Goal: Complete application form: Complete application form

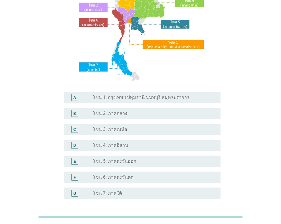
scroll to position [95, 0]
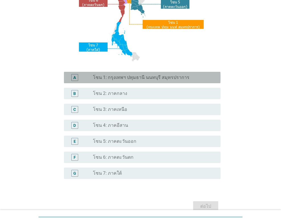
click at [144, 74] on div "radio_button_unchecked โซน 1: กรุงเทพฯ ปทุมธานี นนทบุรี สมุทรปราการ" at bounding box center [154, 77] width 123 height 7
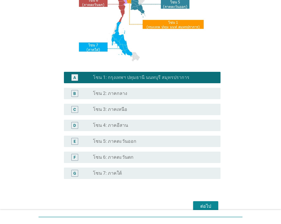
scroll to position [123, 0]
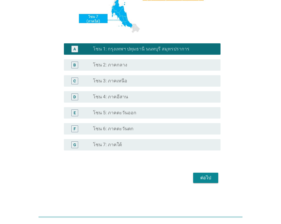
click at [206, 176] on div "ต่อไป" at bounding box center [206, 177] width 16 height 7
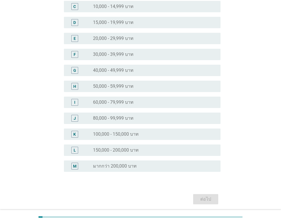
scroll to position [95, 0]
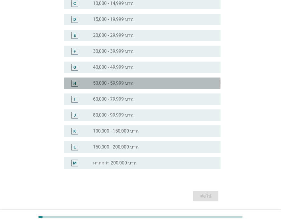
click at [101, 84] on label "50,000 - 59,999 บาท" at bounding box center [113, 83] width 40 height 6
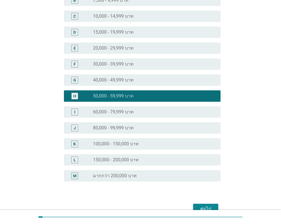
scroll to position [113, 0]
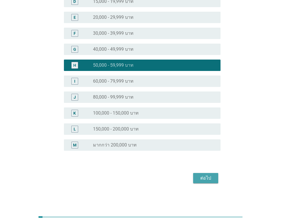
click at [201, 182] on button "ต่อไป" at bounding box center [205, 178] width 25 height 10
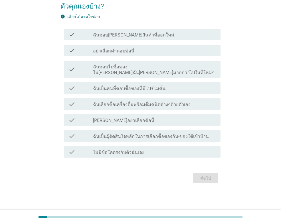
scroll to position [0, 0]
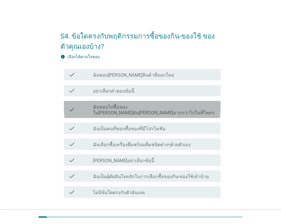
click at [131, 107] on label "ฉันชอบไปซื้อของใน[PERSON_NAME]ฉัน[PERSON_NAME]มากกว่าไปในที่ใหม่ๆ" at bounding box center [154, 109] width 123 height 11
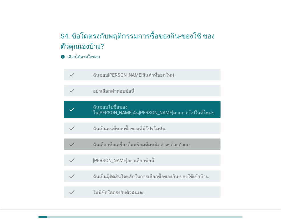
click at [144, 142] on label "ฉันเลือกซื้อเครื่องดื่มพร้อมดื่มชนิดต่างๆด้วยตัวเอง" at bounding box center [141, 145] width 97 height 6
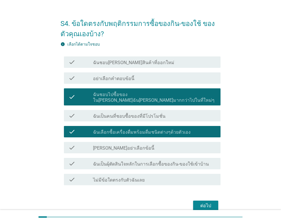
scroll to position [34, 0]
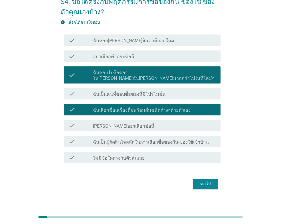
click at [201, 180] on div "ต่อไป" at bounding box center [206, 183] width 16 height 7
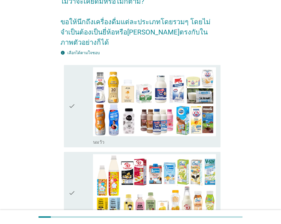
scroll to position [95, 0]
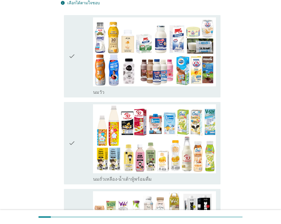
click at [70, 48] on icon "check" at bounding box center [71, 56] width 7 height 78
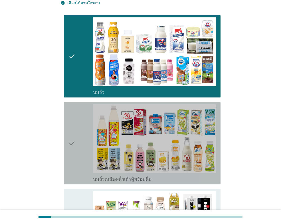
click at [67, 131] on div "check check_box_outline_blank นมถั่วเหลือง-น้ำเต้าหู้พร้อมดื่ม" at bounding box center [142, 143] width 157 height 82
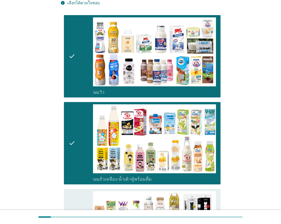
scroll to position [237, 0]
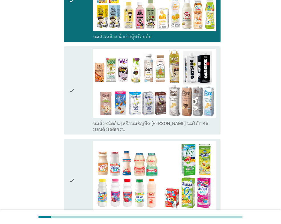
click at [78, 158] on div "check" at bounding box center [80, 180] width 25 height 78
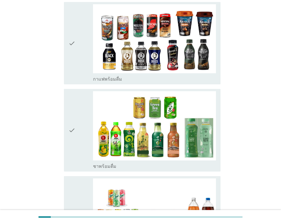
scroll to position [475, 0]
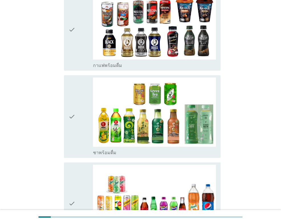
click at [79, 109] on div "check" at bounding box center [80, 117] width 25 height 78
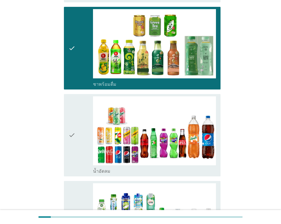
scroll to position [570, 0]
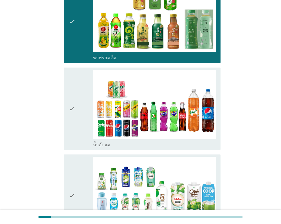
click at [75, 99] on icon "check" at bounding box center [71, 109] width 7 height 78
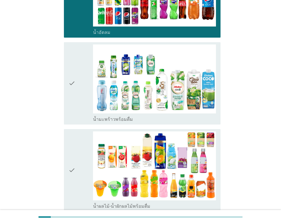
scroll to position [713, 0]
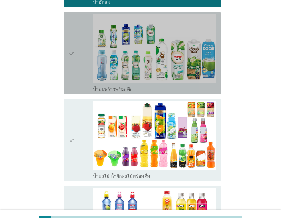
click at [75, 32] on icon "check" at bounding box center [71, 53] width 7 height 78
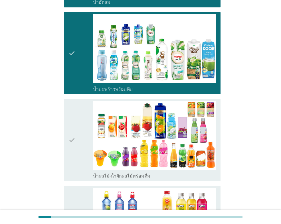
click at [76, 120] on div "check" at bounding box center [80, 140] width 25 height 78
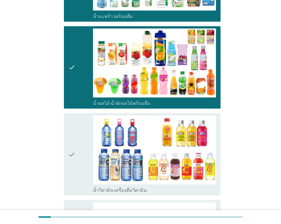
scroll to position [855, 0]
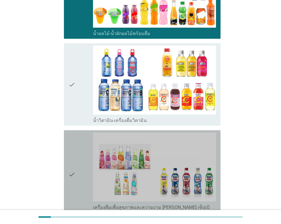
click at [72, 152] on icon "check" at bounding box center [71, 175] width 7 height 84
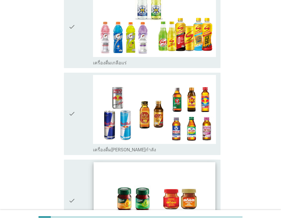
scroll to position [1171, 0]
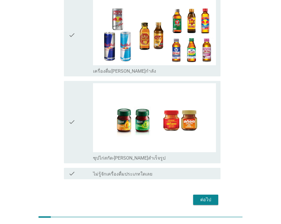
click at [201, 196] on div "ต่อไป" at bounding box center [206, 199] width 16 height 7
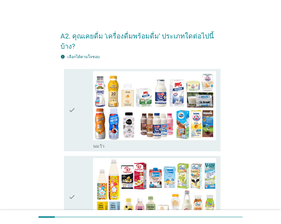
scroll to position [48, 0]
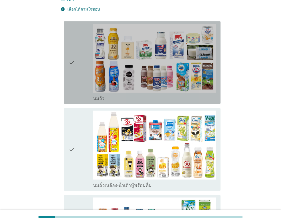
click at [76, 52] on div "check" at bounding box center [80, 63] width 25 height 78
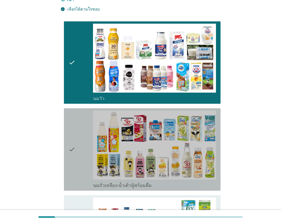
click at [70, 140] on icon "check" at bounding box center [71, 150] width 7 height 78
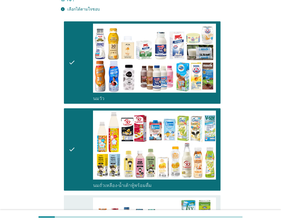
scroll to position [143, 0]
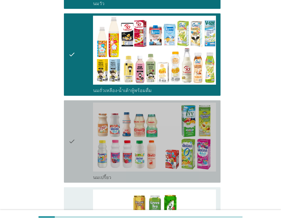
click at [77, 129] on div "check" at bounding box center [80, 142] width 25 height 78
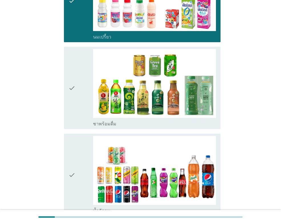
scroll to position [285, 0]
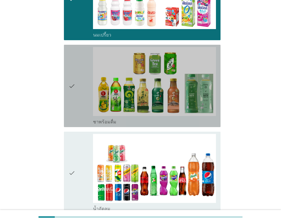
click at [75, 79] on icon "check" at bounding box center [71, 86] width 7 height 78
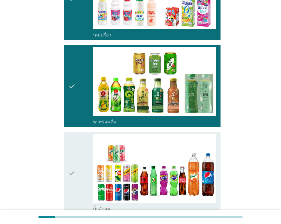
click at [80, 162] on div "check" at bounding box center [80, 173] width 25 height 78
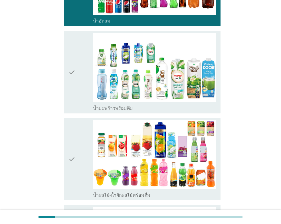
scroll to position [475, 0]
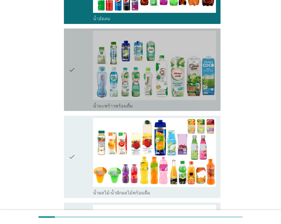
click at [74, 60] on icon "check" at bounding box center [71, 70] width 7 height 78
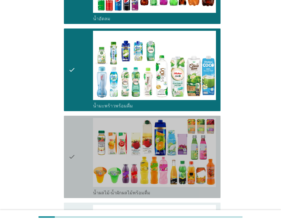
click at [75, 139] on icon "check" at bounding box center [71, 157] width 7 height 78
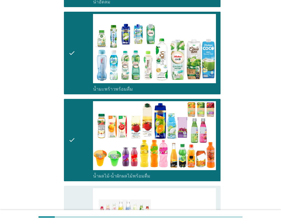
scroll to position [608, 0]
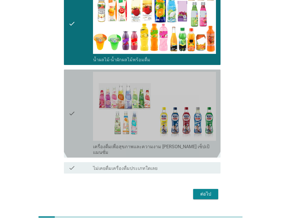
click at [70, 98] on icon "check" at bounding box center [71, 114] width 7 height 84
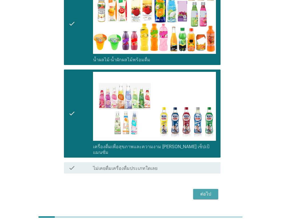
click at [200, 191] on div "ต่อไป" at bounding box center [206, 194] width 16 height 7
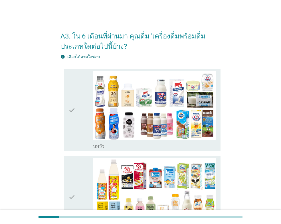
scroll to position [48, 0]
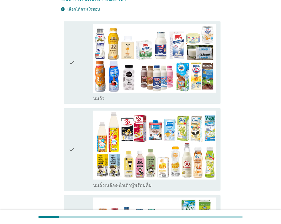
click at [72, 64] on icon "check" at bounding box center [71, 63] width 7 height 78
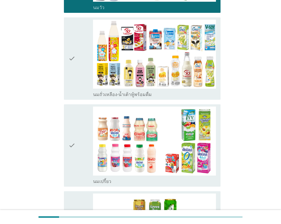
scroll to position [143, 0]
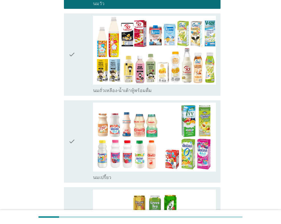
click at [76, 54] on div "check" at bounding box center [80, 55] width 25 height 78
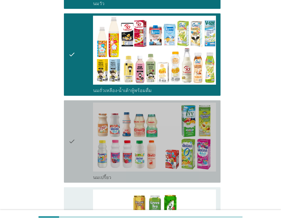
click at [78, 143] on div "check" at bounding box center [80, 142] width 25 height 78
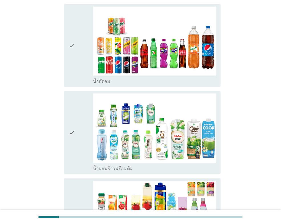
scroll to position [428, 0]
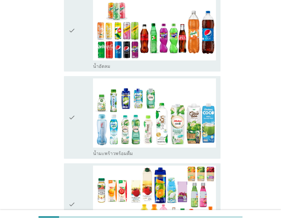
click at [73, 30] on icon "check" at bounding box center [71, 30] width 7 height 78
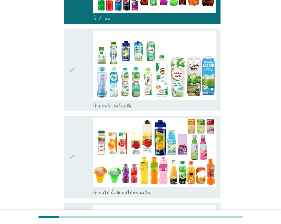
scroll to position [523, 0]
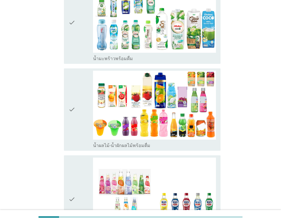
click at [79, 26] on div "check" at bounding box center [80, 22] width 25 height 78
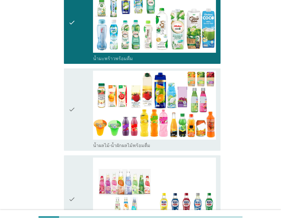
click at [82, 129] on div "check" at bounding box center [80, 110] width 25 height 78
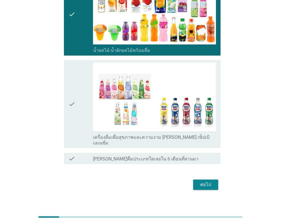
scroll to position [619, 0]
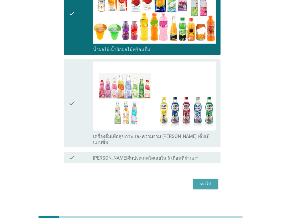
click at [211, 180] on div "ต่อไป" at bounding box center [206, 183] width 16 height 7
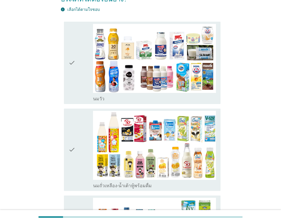
scroll to position [48, 0]
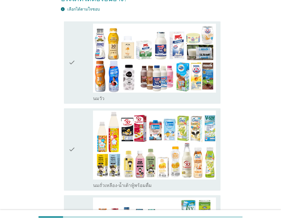
click at [74, 72] on icon "check" at bounding box center [71, 63] width 7 height 78
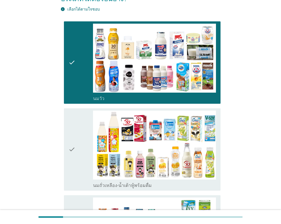
click at [75, 145] on icon "check" at bounding box center [71, 150] width 7 height 78
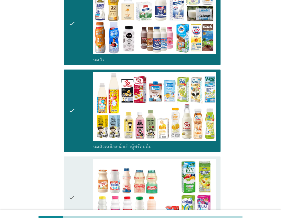
scroll to position [190, 0]
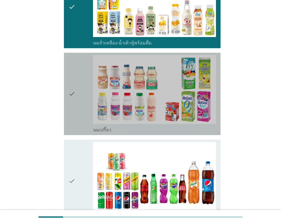
click at [73, 99] on icon "check" at bounding box center [71, 94] width 7 height 78
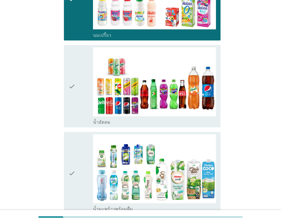
scroll to position [285, 0]
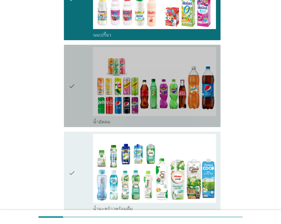
click at [75, 88] on icon "check" at bounding box center [71, 86] width 7 height 78
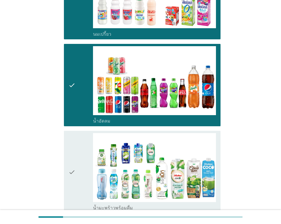
scroll to position [380, 0]
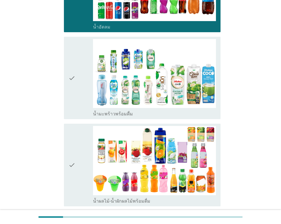
click at [76, 75] on div "check" at bounding box center [80, 78] width 25 height 78
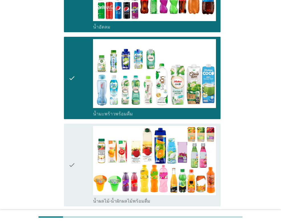
click at [81, 150] on div "check" at bounding box center [80, 165] width 25 height 78
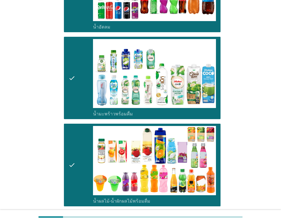
scroll to position [445, 0]
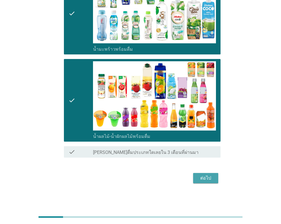
click at [208, 178] on div "ต่อไป" at bounding box center [206, 178] width 16 height 7
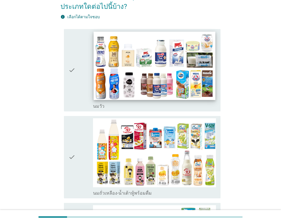
scroll to position [48, 0]
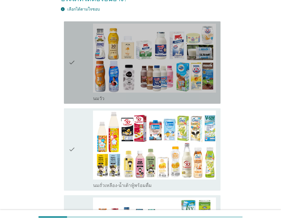
click at [75, 65] on icon "check" at bounding box center [71, 63] width 7 height 78
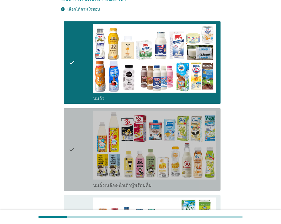
click at [72, 147] on icon "check" at bounding box center [71, 150] width 7 height 78
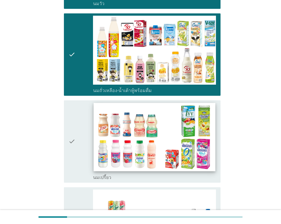
scroll to position [190, 0]
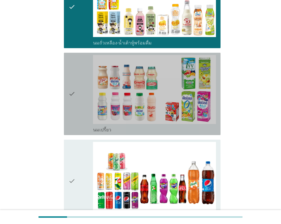
click at [71, 100] on icon "check" at bounding box center [71, 94] width 7 height 78
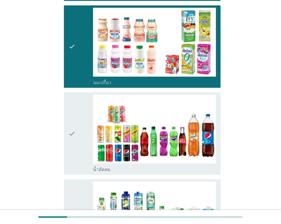
scroll to position [285, 0]
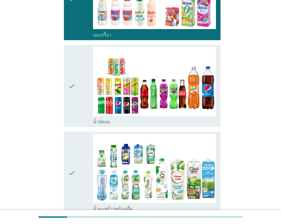
click at [83, 92] on div "check" at bounding box center [80, 86] width 25 height 78
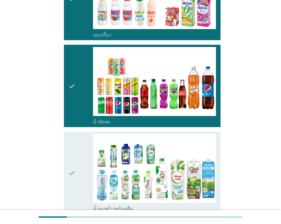
scroll to position [380, 0]
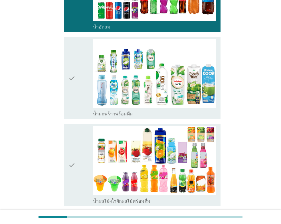
click at [78, 155] on div "check" at bounding box center [80, 165] width 25 height 78
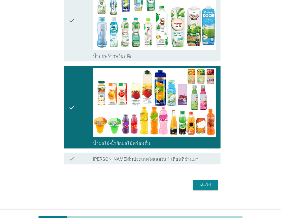
scroll to position [445, 0]
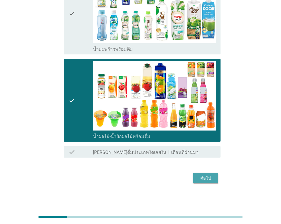
click at [204, 177] on div "ต่อไป" at bounding box center [206, 178] width 16 height 7
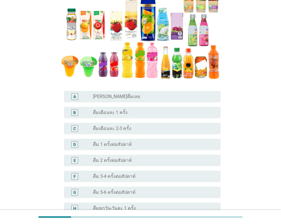
scroll to position [0, 0]
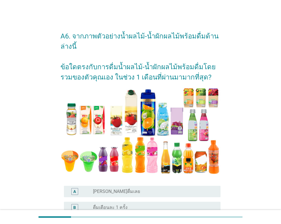
click at [227, 29] on div "A6. จากภาพตัวอย่างน้ำผลไม้-น้ำผักผลไม้พร้อมดื่มด้านล่างนี้ ข้อใดตรงกับการดื่มน้…" at bounding box center [140, 192] width 253 height 343
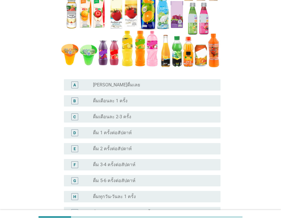
scroll to position [143, 0]
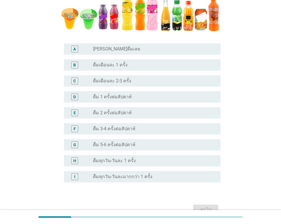
click at [119, 112] on label "ดื่ม 2 ครั้งต่อสัปดาห์" at bounding box center [112, 113] width 39 height 6
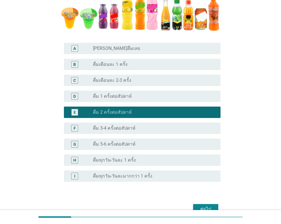
scroll to position [174, 0]
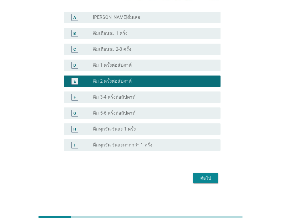
click at [207, 175] on div "ต่อไป" at bounding box center [206, 178] width 16 height 7
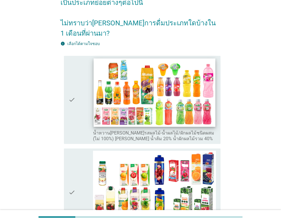
scroll to position [48, 0]
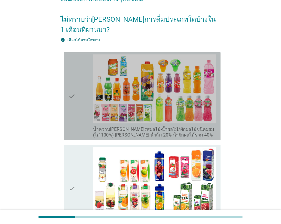
click at [75, 88] on icon "check" at bounding box center [71, 96] width 7 height 84
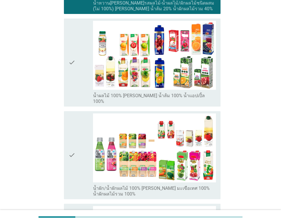
scroll to position [176, 0]
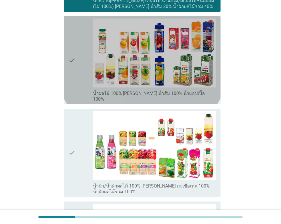
click at [74, 54] on icon "check" at bounding box center [71, 61] width 7 height 84
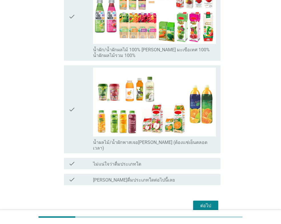
scroll to position [319, 0]
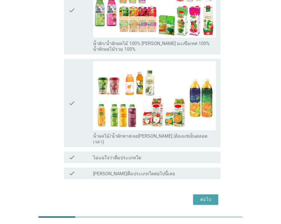
click at [207, 196] on div "ต่อไป" at bounding box center [206, 199] width 16 height 7
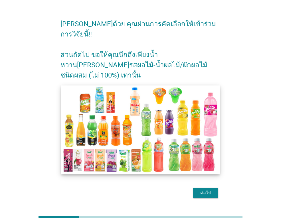
scroll to position [14, 0]
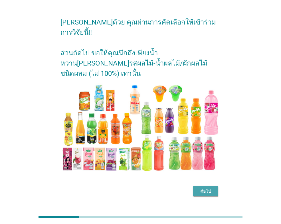
click at [204, 188] on div "ต่อไป" at bounding box center [206, 191] width 16 height 7
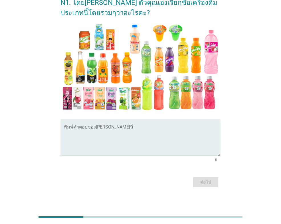
scroll to position [38, 0]
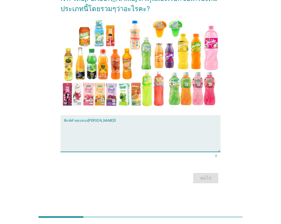
click at [70, 125] on textarea "พิมพ์คำตอบของคุณ ที่นี่" at bounding box center [142, 137] width 157 height 30
type textarea "o"
type textarea "น้ำผลไม้ผสม"
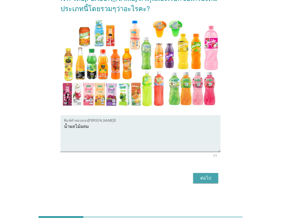
click at [206, 175] on div "ต่อไป" at bounding box center [206, 178] width 16 height 7
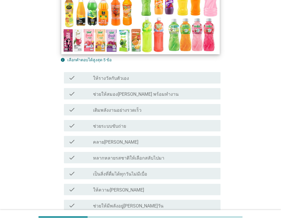
scroll to position [190, 0]
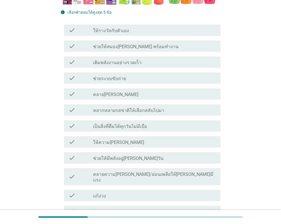
click at [121, 78] on label "ช่วยระบบขับถ่าย" at bounding box center [109, 79] width 33 height 6
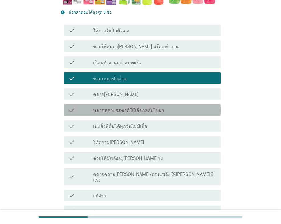
click at [133, 111] on label "หลากหลายรสชาติให้เลือกสลับไปมา" at bounding box center [128, 111] width 71 height 6
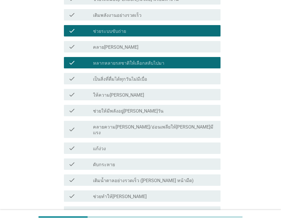
scroll to position [285, 0]
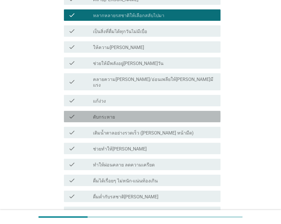
click at [118, 113] on div "check_box_outline_blank ดับกระหาย" at bounding box center [154, 116] width 123 height 7
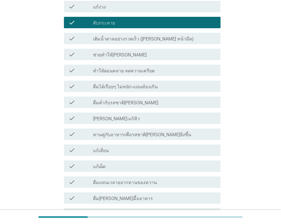
scroll to position [380, 0]
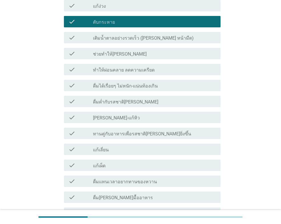
click at [152, 131] on label "ทานคู่กับอาหารเพื่อรสชาติ[PERSON_NAME]ยิ่งขึ้น" at bounding box center [142, 134] width 98 height 6
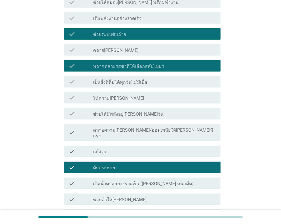
scroll to position [190, 0]
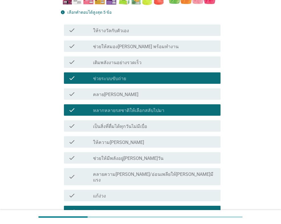
click at [143, 145] on div "check_box_outline_blank ให้ความ[PERSON_NAME]" at bounding box center [154, 142] width 123 height 7
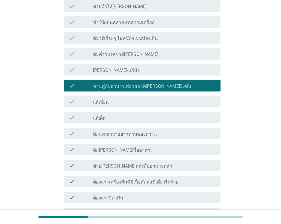
scroll to position [556, 0]
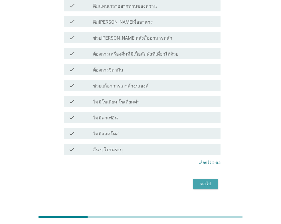
click at [202, 179] on button "ต่อไป" at bounding box center [205, 184] width 25 height 10
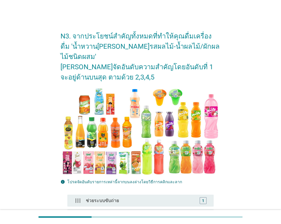
click at [241, 29] on div "N3. จากประโยชน์สำคัญทั้งหมดที่ทำให้คุณดื่มเครื่องดื่ม 'น้ำหวาน[PERSON_NAME]รสผล…" at bounding box center [140, 164] width 253 height 287
click at [212, 19] on div "N3. จากประโยชน์สำคัญทั้งหมดที่ทำให้คุณดื่มเครื่องดื่ม 'น้ำหวาน[PERSON_NAME]รสผล…" at bounding box center [140, 164] width 267 height 301
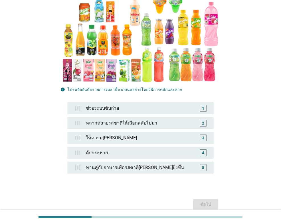
scroll to position [95, 0]
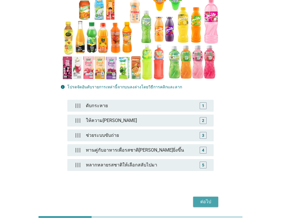
click at [205, 198] on div "ต่อไป" at bounding box center [206, 201] width 16 height 7
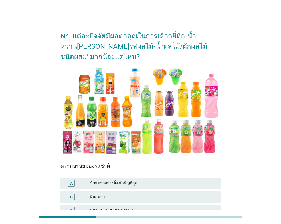
click at [242, 27] on div "N4. แต่ละปัจจัยมีผลต่อคุณในการเลือกยี่ห้อ 'น้ำหวาน[PERSON_NAME]รสผลไม้-น้ำผลไม้…" at bounding box center [140, 146] width 253 height 250
click at [114, 8] on div "N4. แต่ละปัจจัยมีผลต่อคุณในการเลือกยี่ห้อ 'น้ำหวาน[PERSON_NAME]รสผลไม้-น้ำผลไม้…" at bounding box center [140, 146] width 281 height 292
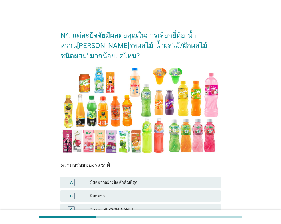
scroll to position [82, 0]
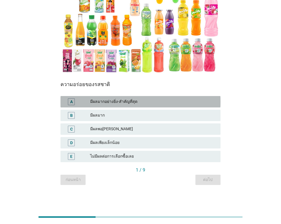
click at [98, 99] on div "มีผลมากอย่างยิ่ง-สำคัญที่สุด" at bounding box center [153, 101] width 126 height 7
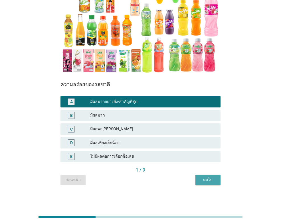
click at [213, 181] on div "ต่อไป" at bounding box center [208, 180] width 16 height 6
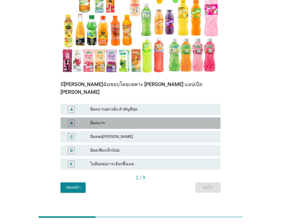
click at [117, 120] on div "มีผลมาก" at bounding box center [153, 123] width 126 height 7
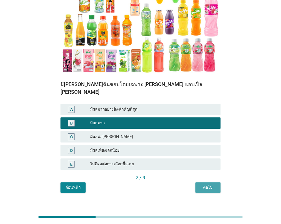
click at [202, 184] on div "ต่อไป" at bounding box center [208, 187] width 16 height 6
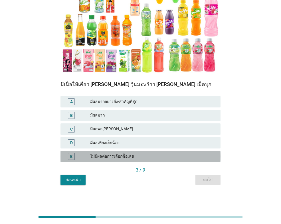
click at [119, 154] on div "ไม่มีผลต่อการเลือกซื้อเลย" at bounding box center [153, 156] width 126 height 7
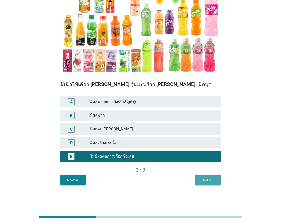
click at [202, 180] on div "ต่อไป" at bounding box center [208, 180] width 16 height 6
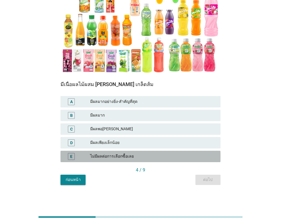
click at [138, 158] on div "ไม่มีผลต่อการเลือกซื้อเลย" at bounding box center [153, 156] width 126 height 7
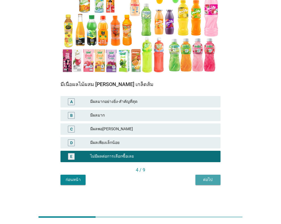
click at [210, 179] on div "ต่อไป" at bounding box center [208, 180] width 16 height 6
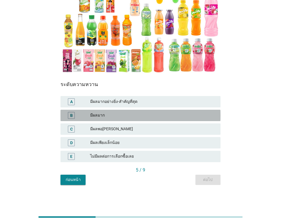
click at [137, 116] on div "มีผลมาก" at bounding box center [153, 115] width 126 height 7
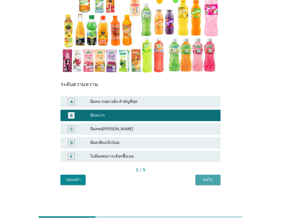
click at [208, 180] on div "ต่อไป" at bounding box center [208, 180] width 16 height 6
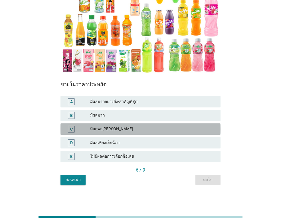
click at [114, 129] on div "มีผลพอ[PERSON_NAME]" at bounding box center [153, 129] width 126 height 7
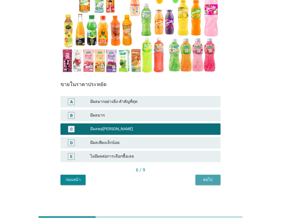
click at [203, 180] on div "ต่อไป" at bounding box center [208, 180] width 16 height 6
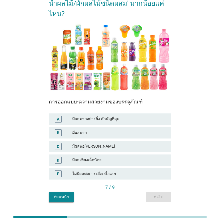
scroll to position [56, 0]
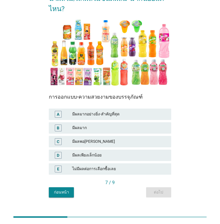
click at [117, 150] on div "D มีผลเพียงเล็กน้อย" at bounding box center [110, 155] width 122 height 11
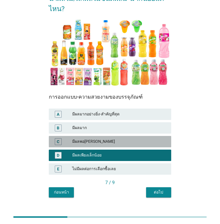
click at [115, 138] on div "มีผลพอ[PERSON_NAME]" at bounding box center [119, 141] width 94 height 7
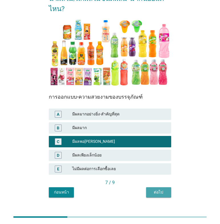
click at [163, 189] on div "ต่อไป" at bounding box center [159, 192] width 16 height 6
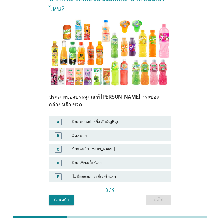
click at [111, 132] on div "มีผลมาก" at bounding box center [119, 135] width 94 height 7
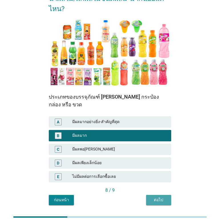
click at [162, 197] on div "ต่อไป" at bounding box center [159, 200] width 16 height 6
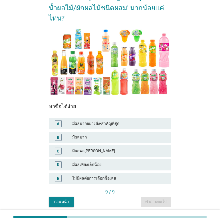
scroll to position [48, 0]
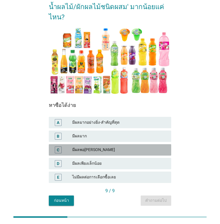
click at [107, 147] on div "มีผลพอ[PERSON_NAME]" at bounding box center [119, 150] width 94 height 7
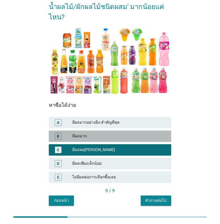
click at [156, 133] on div "มีผลมาก" at bounding box center [119, 136] width 94 height 7
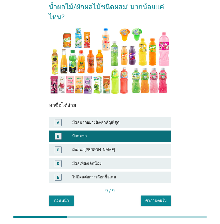
click at [163, 198] on div "คำถามต่อไป" at bounding box center [155, 201] width 21 height 6
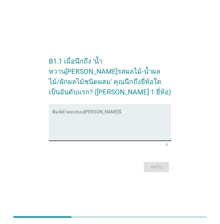
click at [55, 105] on div "พิมพ์คำตอบของ[PERSON_NAME]นี่" at bounding box center [111, 122] width 119 height 37
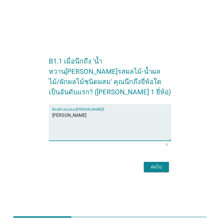
type textarea "[PERSON_NAME]"
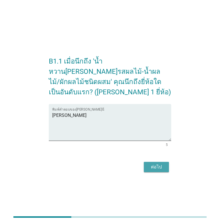
click at [157, 164] on div "ต่อไป" at bounding box center [156, 167] width 16 height 7
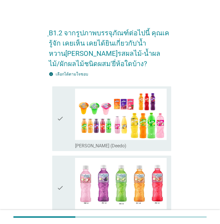
scroll to position [48, 0]
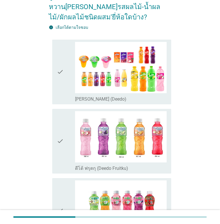
click at [60, 70] on icon "check" at bounding box center [60, 72] width 7 height 60
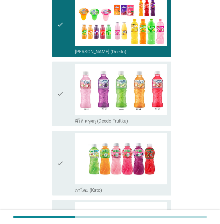
scroll to position [190, 0]
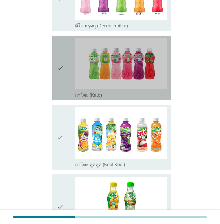
click at [63, 69] on icon "check" at bounding box center [60, 68] width 7 height 60
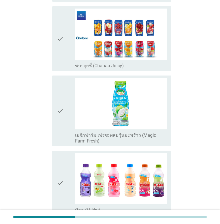
scroll to position [523, 0]
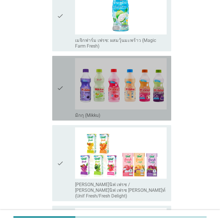
click at [61, 86] on icon "check" at bounding box center [60, 88] width 7 height 60
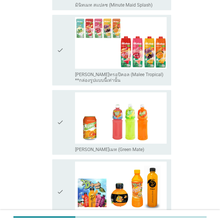
scroll to position [992, 0]
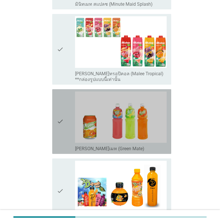
click at [61, 114] on icon "check" at bounding box center [60, 122] width 7 height 60
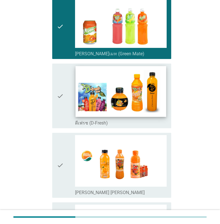
scroll to position [1134, 0]
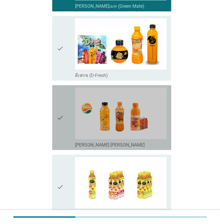
click at [61, 112] on icon "check" at bounding box center [60, 118] width 7 height 60
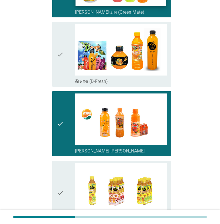
scroll to position [1204, 0]
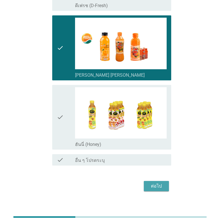
click at [153, 183] on div "ต่อไป" at bounding box center [156, 186] width 16 height 7
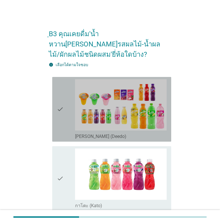
click at [62, 100] on icon "check" at bounding box center [60, 109] width 7 height 60
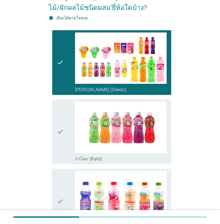
scroll to position [48, 0]
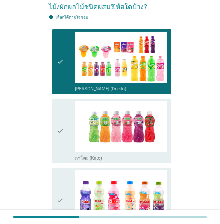
click at [62, 123] on icon "check" at bounding box center [60, 131] width 7 height 60
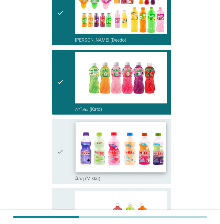
scroll to position [143, 0]
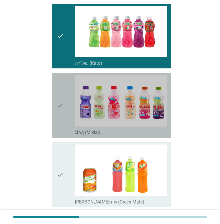
click at [63, 98] on icon "check" at bounding box center [60, 105] width 7 height 60
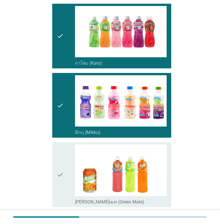
click at [56, 164] on div "check check_box_outline_blank [PERSON_NAME]เมท (Green Mate)" at bounding box center [111, 174] width 119 height 65
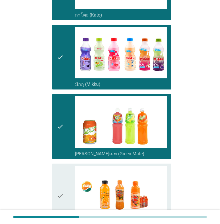
scroll to position [237, 0]
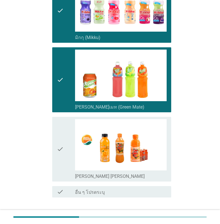
click at [60, 137] on icon "check" at bounding box center [60, 149] width 7 height 60
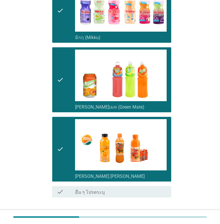
click at [154, 215] on div "ต่อไป" at bounding box center [156, 218] width 16 height 7
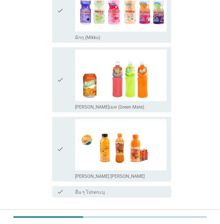
scroll to position [0, 0]
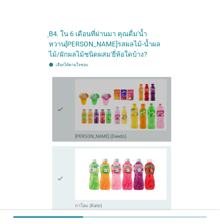
click at [60, 109] on icon "check" at bounding box center [60, 109] width 7 height 60
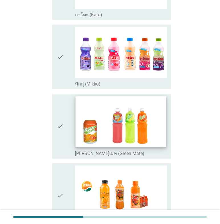
scroll to position [275, 0]
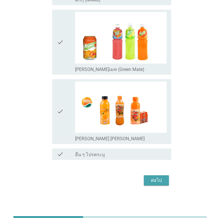
click at [153, 177] on div "ต่อไป" at bounding box center [156, 180] width 16 height 7
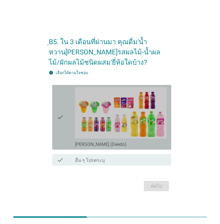
click at [62, 119] on icon "check" at bounding box center [60, 117] width 7 height 60
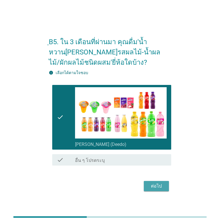
click at [154, 184] on div "ต่อไป" at bounding box center [156, 186] width 16 height 7
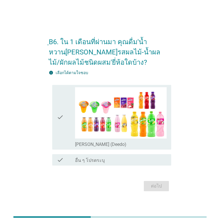
click at [60, 117] on icon "check" at bounding box center [60, 117] width 7 height 60
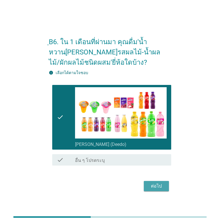
click at [155, 185] on div "ต่อไป" at bounding box center [156, 186] width 16 height 7
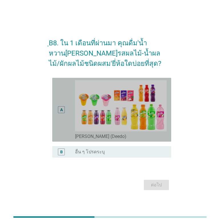
click at [59, 109] on div "A" at bounding box center [61, 109] width 7 height 7
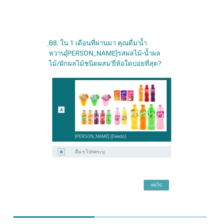
click at [163, 184] on div "ต่อไป" at bounding box center [156, 185] width 16 height 7
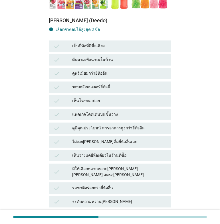
scroll to position [190, 0]
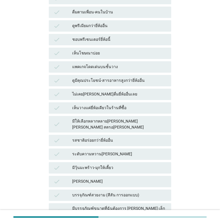
click at [101, 137] on div "รสชาติอร่อยกว่ายี่ห้ออื่น" at bounding box center [119, 140] width 94 height 7
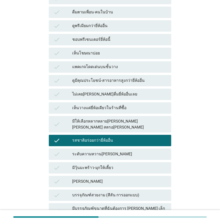
scroll to position [237, 0]
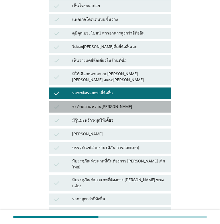
click at [118, 103] on div "ระดับความหวาน[PERSON_NAME]" at bounding box center [119, 106] width 94 height 7
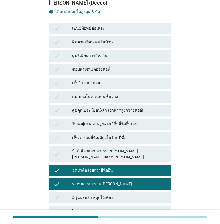
scroll to position [190, 0]
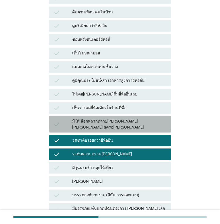
click at [111, 118] on div "มีให้เลือกหลากหลาย[PERSON_NAME] [PERSON_NAME] สตรอ[PERSON_NAME]" at bounding box center [119, 124] width 94 height 12
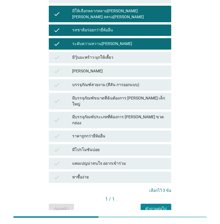
scroll to position [302, 0]
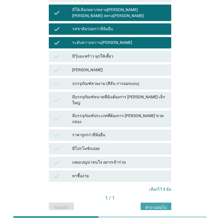
click at [154, 205] on div "คำถามต่อไป" at bounding box center [155, 208] width 21 height 6
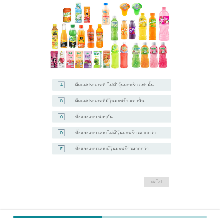
scroll to position [74, 0]
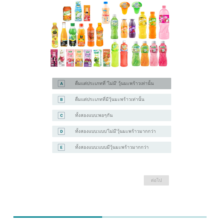
click at [130, 83] on label "ดื่มแต่ประเภทที่ 'ไม่มี' วุ้นมะพร้าวเท่านั้น" at bounding box center [114, 84] width 79 height 6
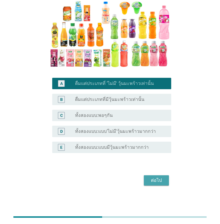
click at [158, 181] on div "ต่อไป" at bounding box center [156, 180] width 16 height 7
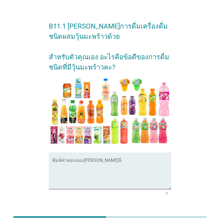
scroll to position [0, 0]
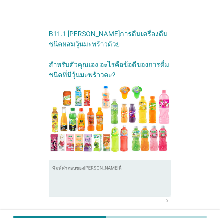
click at [66, 164] on div "พิมพ์คำตอบของ[PERSON_NAME]นี่" at bounding box center [111, 178] width 119 height 37
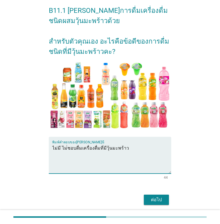
scroll to position [43, 0]
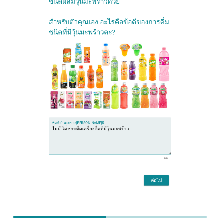
type textarea "ไม่มี ไม่่ชอบดื่มเครื่องดื่มที่มีวุ้นมะพร้าว"
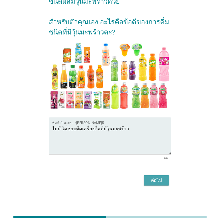
click at [164, 181] on div "ต่อไป" at bounding box center [156, 180] width 16 height 7
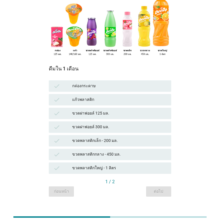
scroll to position [73, 0]
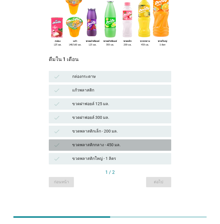
click at [97, 144] on div "ขวดพลาสติกกลาง - 450 มล." at bounding box center [119, 145] width 94 height 7
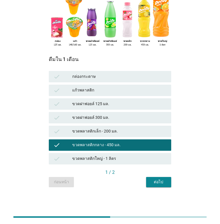
click at [149, 180] on button "ต่อไป" at bounding box center [158, 182] width 25 height 10
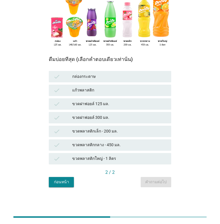
click at [96, 145] on div "ขวดพลาสติกกลาง - 450 มล." at bounding box center [119, 145] width 94 height 7
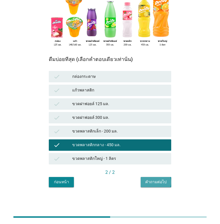
click at [145, 182] on button "คำถามต่อไป" at bounding box center [156, 182] width 31 height 10
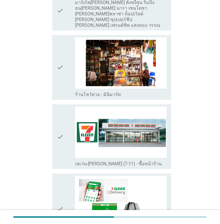
scroll to position [903, 0]
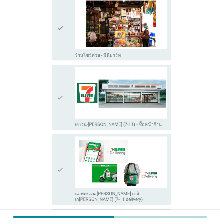
click at [62, 141] on icon "check" at bounding box center [60, 170] width 7 height 66
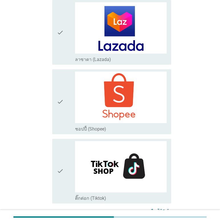
scroll to position [1283, 0]
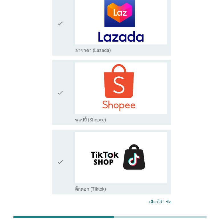
click at [150, 220] on div "ต่อไป" at bounding box center [156, 223] width 16 height 7
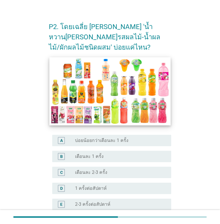
scroll to position [95, 0]
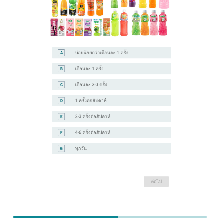
click at [106, 99] on div "radio_button_unchecked 1 ครั้งต่อสัปดาห์" at bounding box center [118, 101] width 87 height 6
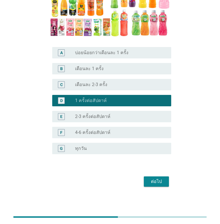
click at [163, 181] on div "ต่อไป" at bounding box center [156, 181] width 16 height 7
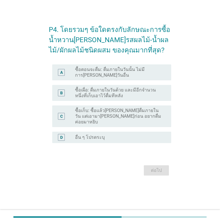
scroll to position [0, 0]
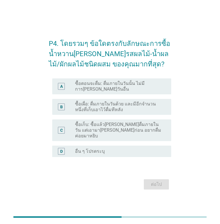
click at [103, 130] on label "ซื้อเก็บ: ซื้อแล้ว[PERSON_NAME]ดื่มภายในวัน แต่เอามา[PERSON_NAME]ก่อน อยากดื่มค…" at bounding box center [118, 130] width 87 height 17
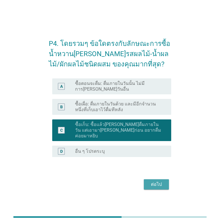
click at [155, 181] on div "ต่อไป" at bounding box center [156, 184] width 16 height 7
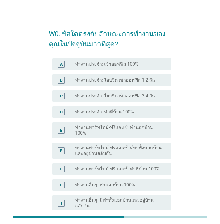
click at [95, 66] on label "ทำงานประจำ: เข้าออฟฟิส 100%" at bounding box center [106, 64] width 63 height 6
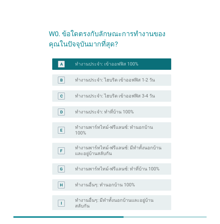
scroll to position [117, 0]
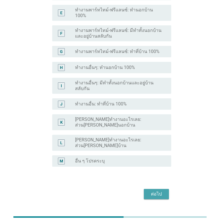
click at [162, 191] on div "ต่อไป" at bounding box center [156, 194] width 16 height 7
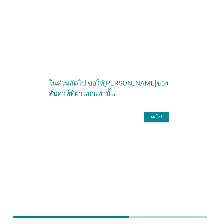
scroll to position [0, 0]
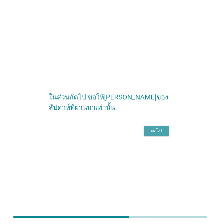
click at [156, 136] on button "ต่อไป" at bounding box center [156, 131] width 25 height 10
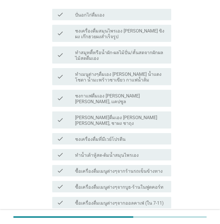
scroll to position [95, 0]
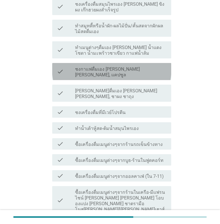
click at [135, 66] on label "ชงกาแฟดื่มเอง [PERSON_NAME] [PERSON_NAME], แคปซูล" at bounding box center [121, 71] width 92 height 11
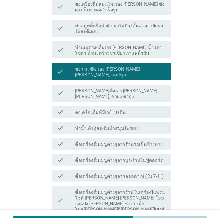
scroll to position [143, 0]
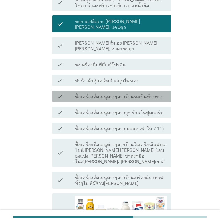
click at [144, 94] on label "ซื้อเครื่องดื่มเมนูต่างๆจากร้านรถเข็นข้างทาง" at bounding box center [119, 97] width 88 height 6
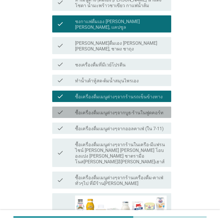
click at [136, 110] on label "ซื้อเครื่องดื่มเมนูต่างๆจากบูธ-ร้านในฟูดคอร์ท" at bounding box center [119, 113] width 88 height 6
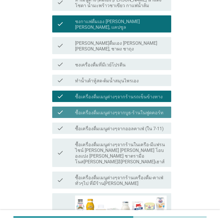
click at [155, 110] on label "ซื้อเครื่องดื่มเมนูต่างๆจากบูธ-ร้านในฟูดคอร์ท" at bounding box center [119, 113] width 88 height 6
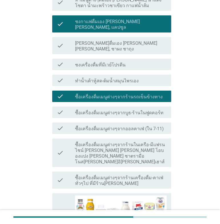
click at [148, 123] on div "check check_box_outline_blank ซื้อเครื่องดื่มเมนูต่างๆจากออลคาเฟ่ (ใน 7-11)" at bounding box center [111, 128] width 119 height 11
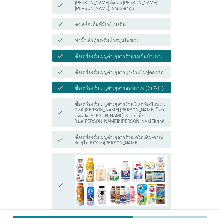
scroll to position [237, 0]
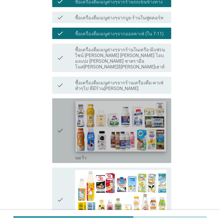
click at [140, 107] on img at bounding box center [121, 126] width 90 height 51
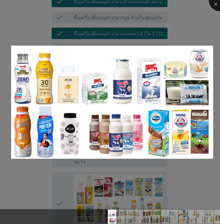
click at [216, 3] on div at bounding box center [219, 0] width 23 height 23
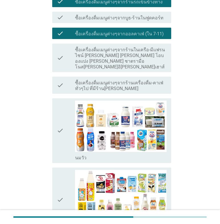
click at [60, 103] on icon "check" at bounding box center [60, 131] width 7 height 60
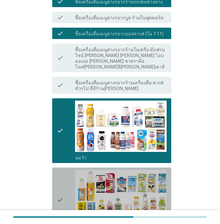
click at [60, 176] on icon "check" at bounding box center [60, 200] width 7 height 60
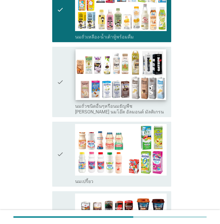
scroll to position [475, 0]
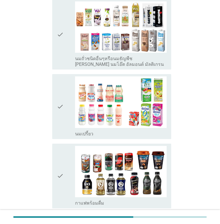
click at [63, 78] on icon "check" at bounding box center [60, 106] width 7 height 60
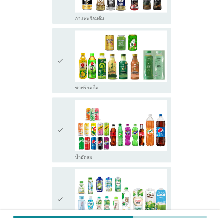
scroll to position [665, 0]
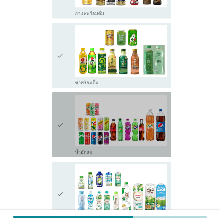
click at [60, 98] on icon "check" at bounding box center [60, 125] width 7 height 60
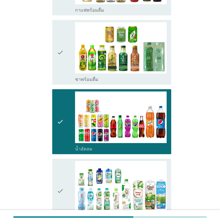
scroll to position [760, 0]
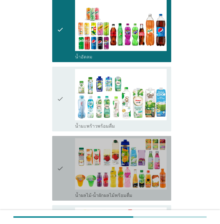
click at [59, 138] on icon "check" at bounding box center [60, 168] width 7 height 60
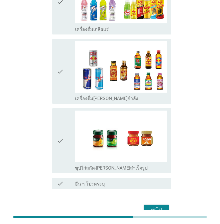
scroll to position [1142, 0]
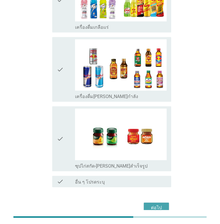
click at [163, 204] on div "ต่อไป" at bounding box center [156, 207] width 16 height 7
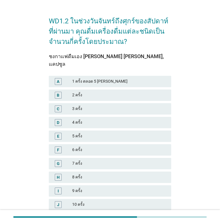
scroll to position [48, 0]
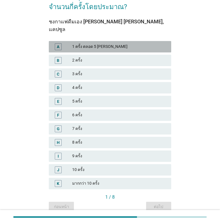
click at [100, 43] on div "1 ครั้ง ตลอด 5 [PERSON_NAME]" at bounding box center [119, 46] width 94 height 7
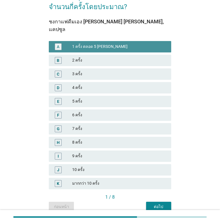
click at [100, 43] on div "1 ครั้ง ตลอด 5 [PERSON_NAME]" at bounding box center [119, 46] width 94 height 7
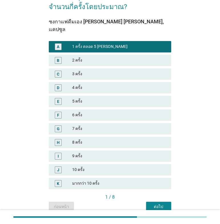
click at [71, 98] on div "E" at bounding box center [62, 101] width 19 height 7
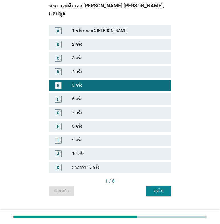
scroll to position [65, 0]
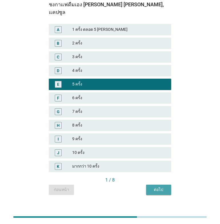
click at [158, 187] on div "ต่อไป" at bounding box center [159, 190] width 16 height 6
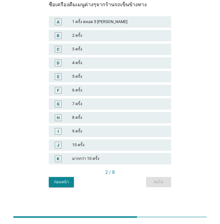
scroll to position [0, 0]
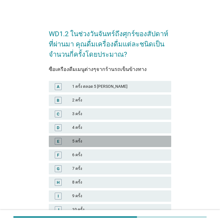
click at [81, 141] on div "5 ครั้ง" at bounding box center [119, 141] width 94 height 7
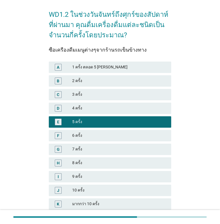
scroll to position [65, 0]
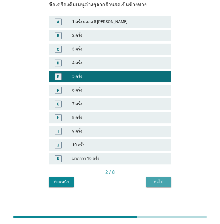
click at [154, 184] on div "ต่อไป" at bounding box center [159, 182] width 16 height 6
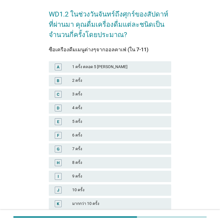
scroll to position [48, 0]
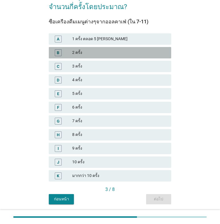
click at [93, 52] on div "2 ครั้ง" at bounding box center [119, 52] width 94 height 7
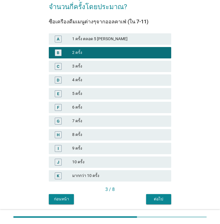
click at [152, 200] on div "ต่อไป" at bounding box center [159, 199] width 16 height 6
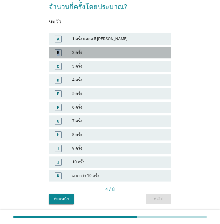
click at [58, 55] on div "B" at bounding box center [58, 53] width 3 height 6
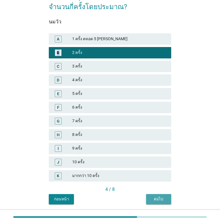
click at [150, 195] on button "ต่อไป" at bounding box center [158, 199] width 25 height 10
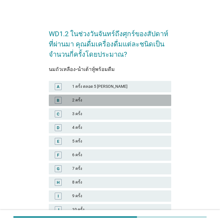
click at [90, 100] on div "2 ครั้ง" at bounding box center [119, 100] width 94 height 7
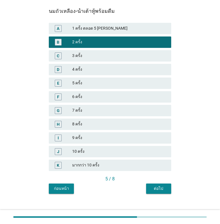
scroll to position [65, 0]
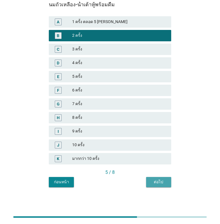
click at [161, 184] on div "ต่อไป" at bounding box center [159, 182] width 16 height 6
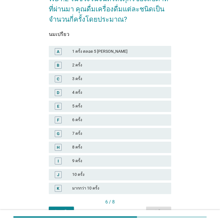
scroll to position [48, 0]
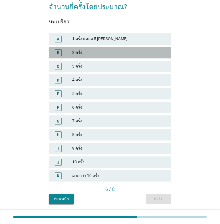
click at [83, 51] on div "2 ครั้ง" at bounding box center [119, 52] width 94 height 7
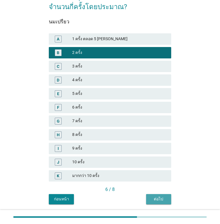
click at [163, 200] on div "ต่อไป" at bounding box center [159, 199] width 16 height 6
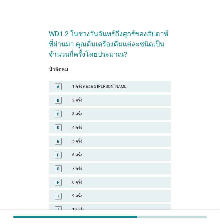
click at [116, 113] on div "3 ครั้ง" at bounding box center [119, 114] width 94 height 7
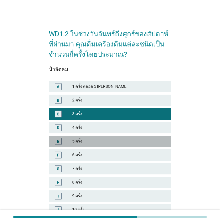
click at [102, 143] on div "5 ครั้ง" at bounding box center [119, 141] width 94 height 7
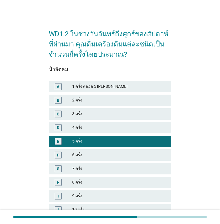
scroll to position [65, 0]
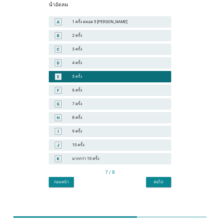
click at [153, 181] on div "ต่อไป" at bounding box center [159, 182] width 16 height 6
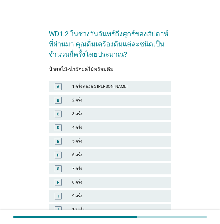
click at [92, 112] on div "3 ครั้ง" at bounding box center [119, 114] width 94 height 7
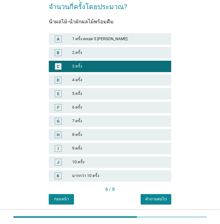
scroll to position [65, 0]
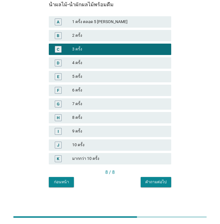
click at [158, 178] on button "คำถามต่อไป" at bounding box center [156, 182] width 31 height 10
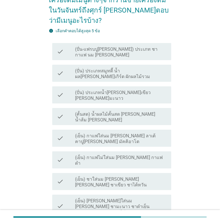
scroll to position [48, 0]
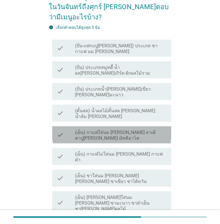
click at [156, 130] on label "(เย็น) กาแฟใส่นม [PERSON_NAME] ลาเต้ คาปู[PERSON_NAME] มัคคิอาโต" at bounding box center [121, 135] width 92 height 11
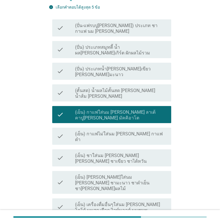
scroll to position [143, 0]
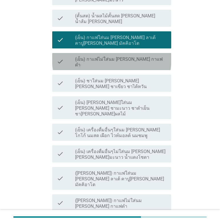
click at [112, 56] on label "(เย็น) กาแฟไม่ใส่นม [PERSON_NAME] กาแฟดำ" at bounding box center [121, 61] width 92 height 11
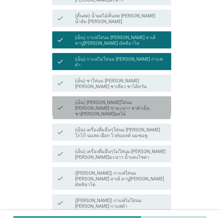
click at [113, 100] on label "(เย็น) [PERSON_NAME]ใส่นม [PERSON_NAME] ชามะนาว ชาดำเย็น ชา[PERSON_NAME]ผลไม้" at bounding box center [121, 108] width 92 height 17
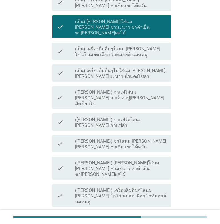
scroll to position [226, 0]
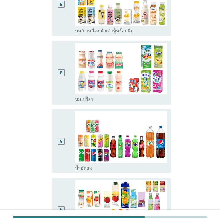
scroll to position [0, 0]
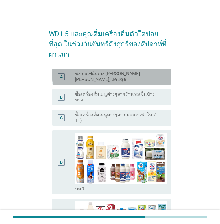
click at [121, 71] on label "ชงกาแฟดื่มเอง [PERSON_NAME] [PERSON_NAME], แคปซูล" at bounding box center [118, 76] width 87 height 11
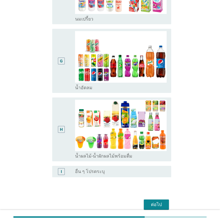
scroll to position [307, 0]
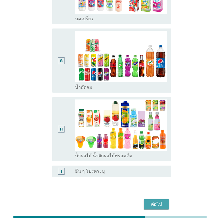
click at [157, 201] on div "ต่อไป" at bounding box center [156, 204] width 16 height 7
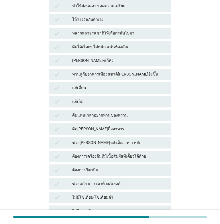
scroll to position [0, 0]
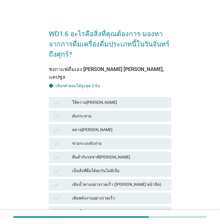
click at [120, 99] on div "ให้ความ[PERSON_NAME]" at bounding box center [119, 102] width 94 height 7
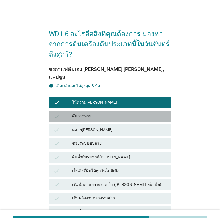
click at [117, 113] on div "ดับกระหาย" at bounding box center [119, 116] width 94 height 7
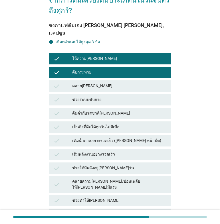
scroll to position [48, 0]
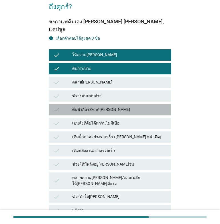
click at [136, 106] on div "ดื่มด่ำกับรสชาติ[PERSON_NAME]" at bounding box center [119, 109] width 94 height 7
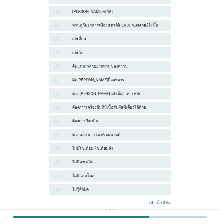
scroll to position [372, 0]
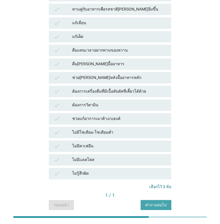
click at [160, 202] on div "คำถามต่อไป" at bounding box center [155, 205] width 21 height 6
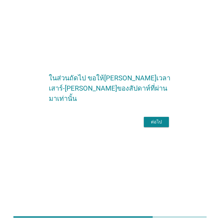
scroll to position [0, 0]
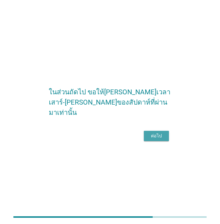
click at [156, 139] on div "ต่อไป" at bounding box center [156, 136] width 16 height 7
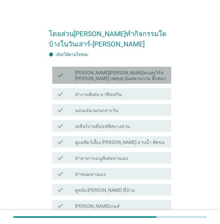
click at [151, 75] on label "[PERSON_NAME][PERSON_NAME]ลเนทเวิร์ค [PERSON_NAME] เฟสบุค อินสตาแกรม ติ๊กต่อก" at bounding box center [121, 75] width 92 height 11
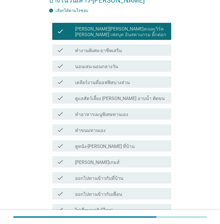
scroll to position [48, 0]
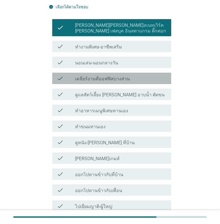
click at [146, 77] on div "check_box_outline_blank เคลียร์งานที่ออฟฟิสบางส่วน" at bounding box center [121, 78] width 92 height 7
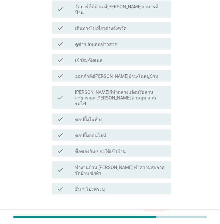
scroll to position [302, 0]
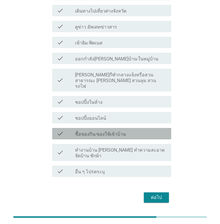
click at [134, 128] on div "check check_box_outline_blank ซื้อของกิน-ของใช้เข้าบ้าน" at bounding box center [111, 133] width 119 height 11
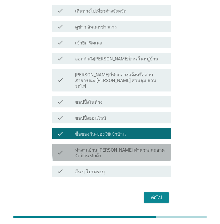
click at [143, 147] on label "ทำงานบ้าน [PERSON_NAME] ทำความสะอาด จัดบ้าน ซักผ้า" at bounding box center [121, 152] width 92 height 11
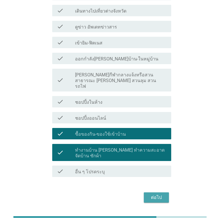
click at [154, 194] on div "ต่อไป" at bounding box center [156, 197] width 16 height 7
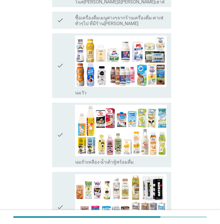
scroll to position [0, 0]
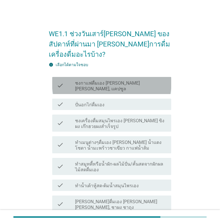
click at [142, 80] on label "ชงกาแฟดื่มเอง [PERSON_NAME] [PERSON_NAME], แคปซูล" at bounding box center [121, 85] width 92 height 11
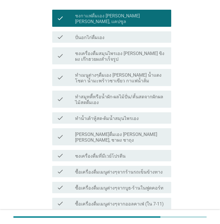
scroll to position [95, 0]
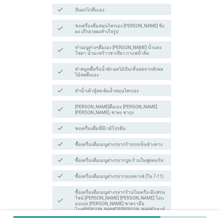
click at [161, 141] on div "check_box_outline_blank ซื้อเครื่องดื่มเมนูต่างๆจากร้านรถเข็นข้างทาง" at bounding box center [121, 144] width 92 height 7
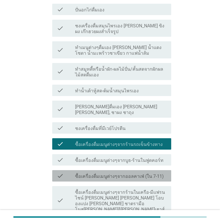
click at [162, 172] on div "check_box_outline_blank ซื้อเครื่องดื่มเมนูต่างๆจากออลคาเฟ่ (ใน 7-11)" at bounding box center [121, 175] width 92 height 7
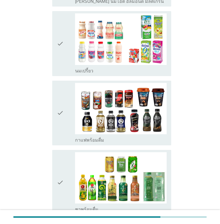
scroll to position [570, 0]
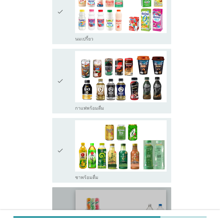
click at [130, 193] on img at bounding box center [121, 215] width 90 height 51
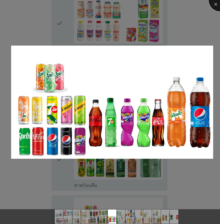
click at [216, 4] on div at bounding box center [219, 0] width 23 height 23
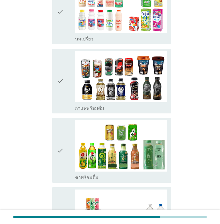
click at [61, 190] on icon "check" at bounding box center [60, 220] width 7 height 60
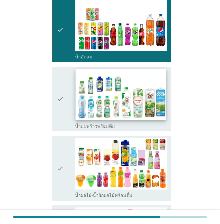
scroll to position [808, 0]
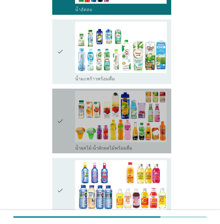
click at [58, 95] on icon "check" at bounding box center [60, 121] width 7 height 60
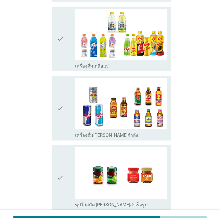
scroll to position [1140, 0]
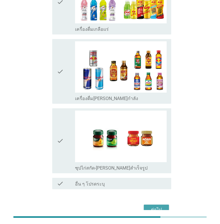
click at [158, 206] on div "ต่อไป" at bounding box center [156, 209] width 16 height 7
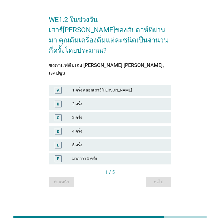
scroll to position [0, 0]
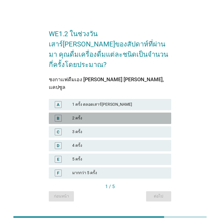
click at [80, 115] on div "2 ครั้ง" at bounding box center [119, 118] width 94 height 7
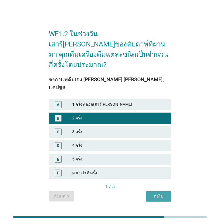
click at [149, 191] on button "ต่อไป" at bounding box center [158, 196] width 25 height 10
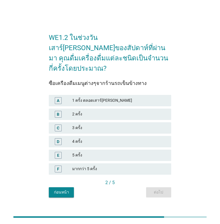
click at [102, 97] on div "1 ครั้ง ตลอดเสาร์[PERSON_NAME]" at bounding box center [119, 100] width 94 height 7
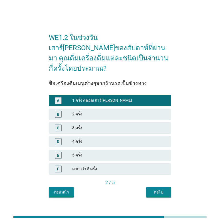
click at [163, 189] on div "ต่อไป" at bounding box center [159, 192] width 16 height 6
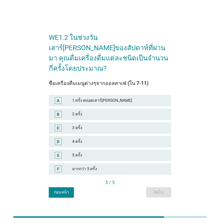
click at [118, 97] on div "1 ครั้ง ตลอดเสาร์[PERSON_NAME]" at bounding box center [119, 100] width 94 height 7
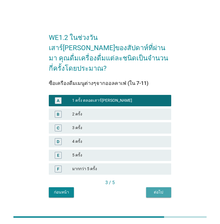
click at [154, 191] on button "ต่อไป" at bounding box center [158, 192] width 25 height 10
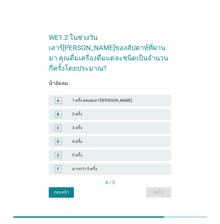
click at [96, 111] on div "2 ครั้ง" at bounding box center [119, 114] width 94 height 7
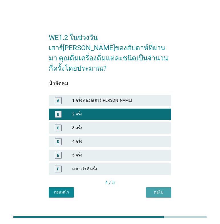
click at [153, 189] on div "ต่อไป" at bounding box center [159, 192] width 16 height 6
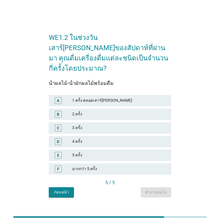
click at [95, 97] on div "1 ครั้ง ตลอดเสาร์[PERSON_NAME]" at bounding box center [119, 100] width 94 height 7
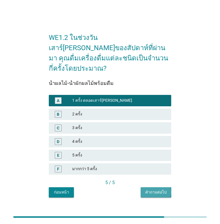
click at [153, 189] on div "คำถามต่อไป" at bounding box center [155, 192] width 21 height 6
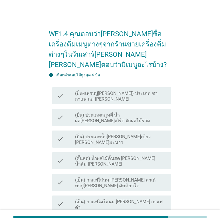
scroll to position [48, 0]
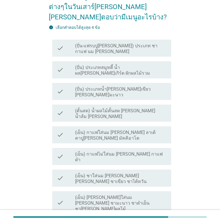
click at [108, 148] on div "check check_box_outline_blank (เย็น) กาแฟไม่ใส่นม [PERSON_NAME] กาแฟดำ" at bounding box center [111, 156] width 119 height 17
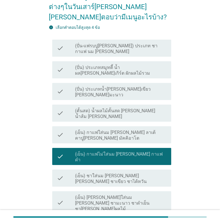
scroll to position [226, 0]
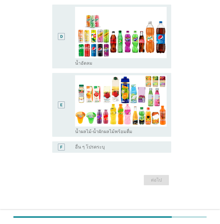
scroll to position [0, 0]
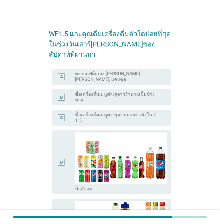
click at [132, 71] on label "ชงกาแฟดื่มเอง [PERSON_NAME] [PERSON_NAME], แคปซูล" at bounding box center [118, 76] width 87 height 11
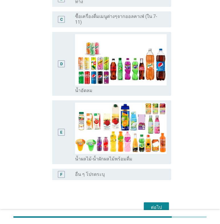
scroll to position [102, 0]
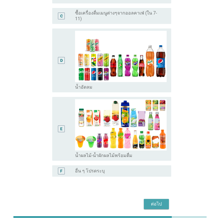
click at [153, 201] on div "ต่อไป" at bounding box center [156, 204] width 16 height 7
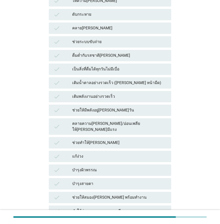
scroll to position [0, 0]
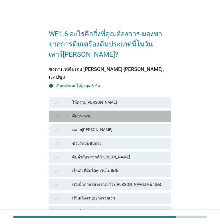
click at [99, 113] on div "ดับกระหาย" at bounding box center [119, 116] width 94 height 7
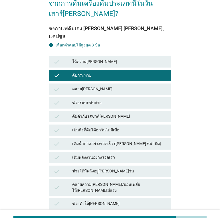
scroll to position [48, 0]
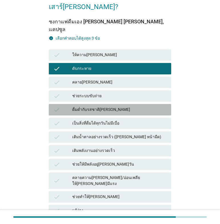
click at [118, 106] on div "ดื่มด่ำกับรสชาติ[PERSON_NAME]" at bounding box center [119, 109] width 94 height 7
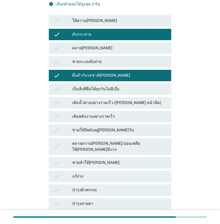
scroll to position [95, 0]
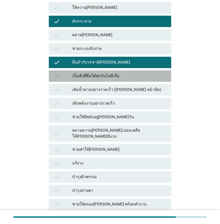
click at [125, 73] on div "เป็นสิ่งที่ดื่มได้ทุกวันไม่มีเบื่อ" at bounding box center [119, 76] width 94 height 7
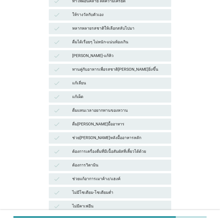
scroll to position [372, 0]
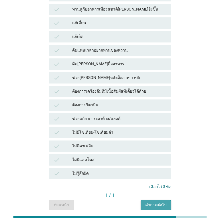
click at [160, 202] on div "คำถามต่อไป" at bounding box center [155, 205] width 21 height 6
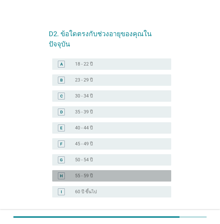
click at [80, 173] on label "55 - 59 ปี" at bounding box center [84, 176] width 18 height 6
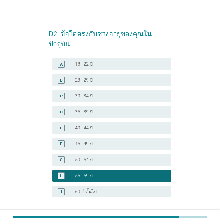
scroll to position [34, 0]
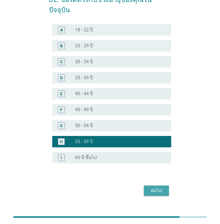
click at [156, 187] on div "ต่อไป" at bounding box center [156, 190] width 16 height 7
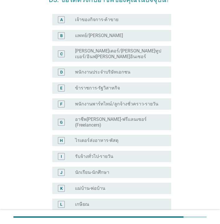
scroll to position [0, 0]
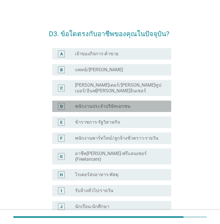
click at [92, 104] on label "พนักงานประจำบริษัทเอกชน" at bounding box center [102, 106] width 55 height 6
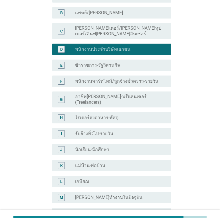
scroll to position [95, 0]
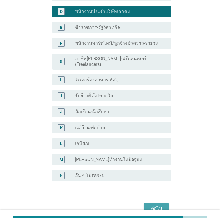
click at [157, 205] on div "ต่อไป" at bounding box center [156, 208] width 16 height 7
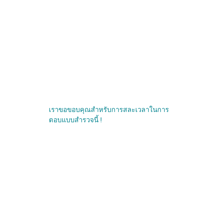
scroll to position [0, 0]
